Goal: Task Accomplishment & Management: Manage account settings

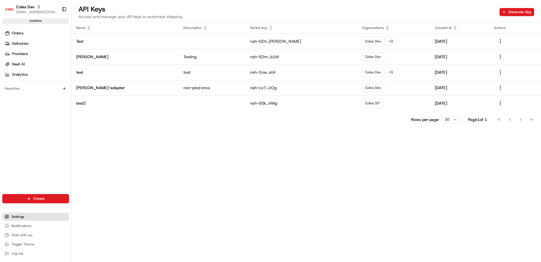
click at [26, 214] on button "Settings" at bounding box center [35, 216] width 67 height 8
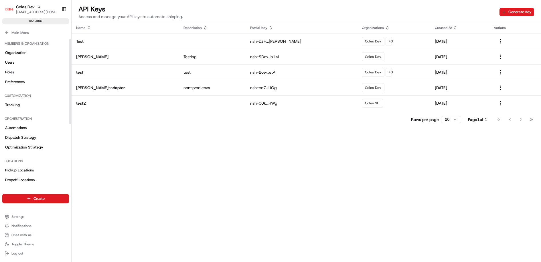
scroll to position [17, 0]
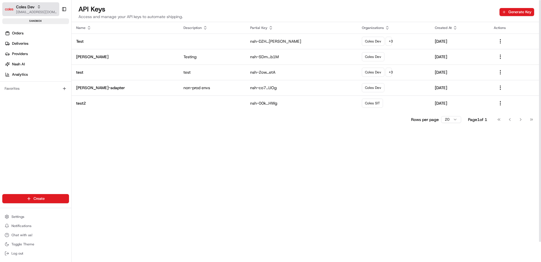
click at [40, 7] on icon "button" at bounding box center [39, 7] width 4 height 4
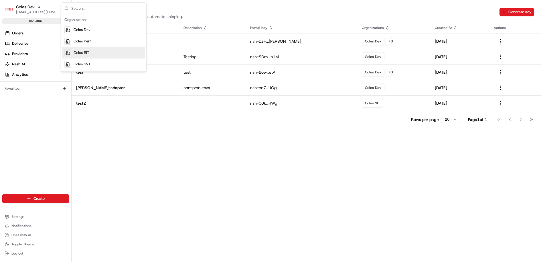
click at [93, 53] on div "Coles SIT" at bounding box center [103, 52] width 83 height 11
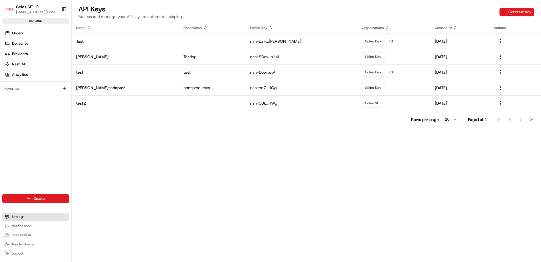
click at [26, 219] on button "Settings" at bounding box center [35, 216] width 67 height 8
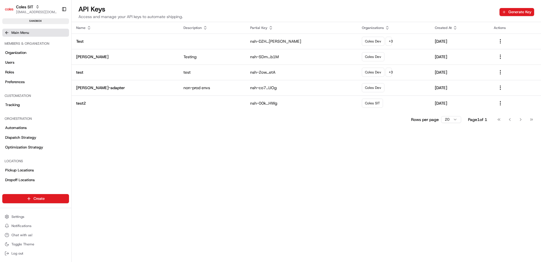
click at [24, 32] on span "Main Menu" at bounding box center [19, 32] width 17 height 5
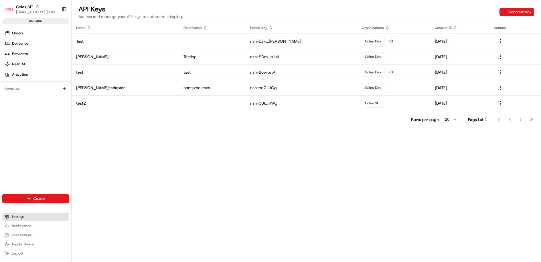
click at [25, 214] on button "Settings" at bounding box center [35, 216] width 67 height 8
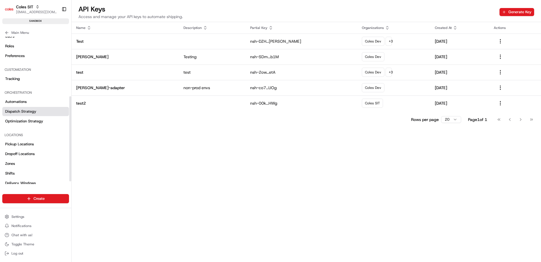
scroll to position [107, 0]
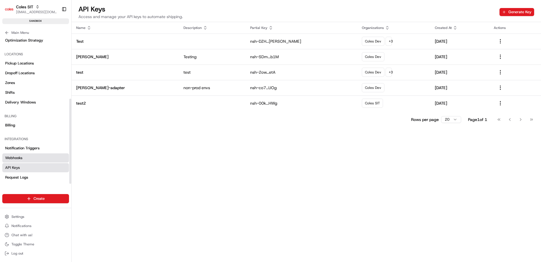
click at [22, 158] on span "Webhooks" at bounding box center [13, 157] width 17 height 5
